Goal: Find specific page/section: Find specific page/section

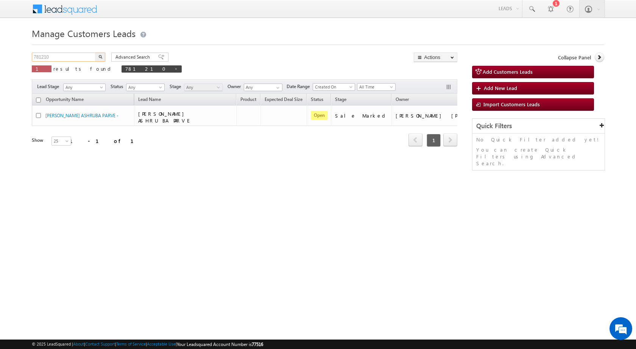
drag, startPoint x: 74, startPoint y: 55, endPoint x: 0, endPoint y: 56, distance: 73.8
click at [0, 60] on body "Menu [PERSON_NAME] sitar a7@ks erve." at bounding box center [318, 107] width 636 height 215
paste input "96371"
type input "796371"
click at [95, 53] on button "button" at bounding box center [100, 57] width 10 height 9
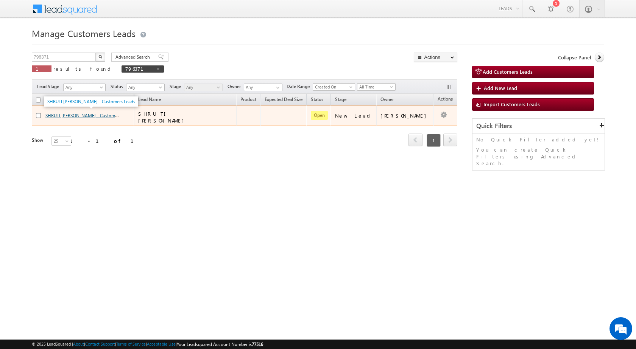
click at [94, 114] on link "SHRUTI [PERSON_NAME] - Customers Leads" at bounding box center [89, 115] width 88 height 6
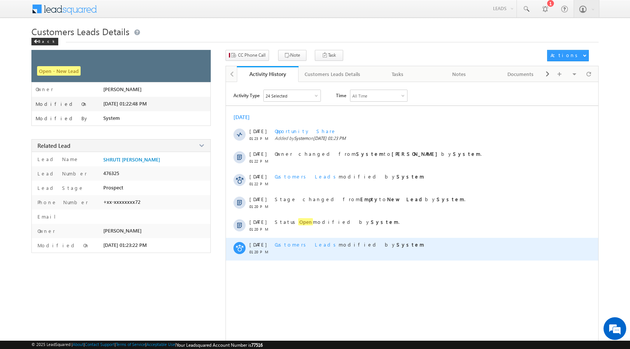
click at [414, 254] on div "Customers Leads modified by System" at bounding box center [421, 249] width 292 height 23
